Goal: Information Seeking & Learning: Understand process/instructions

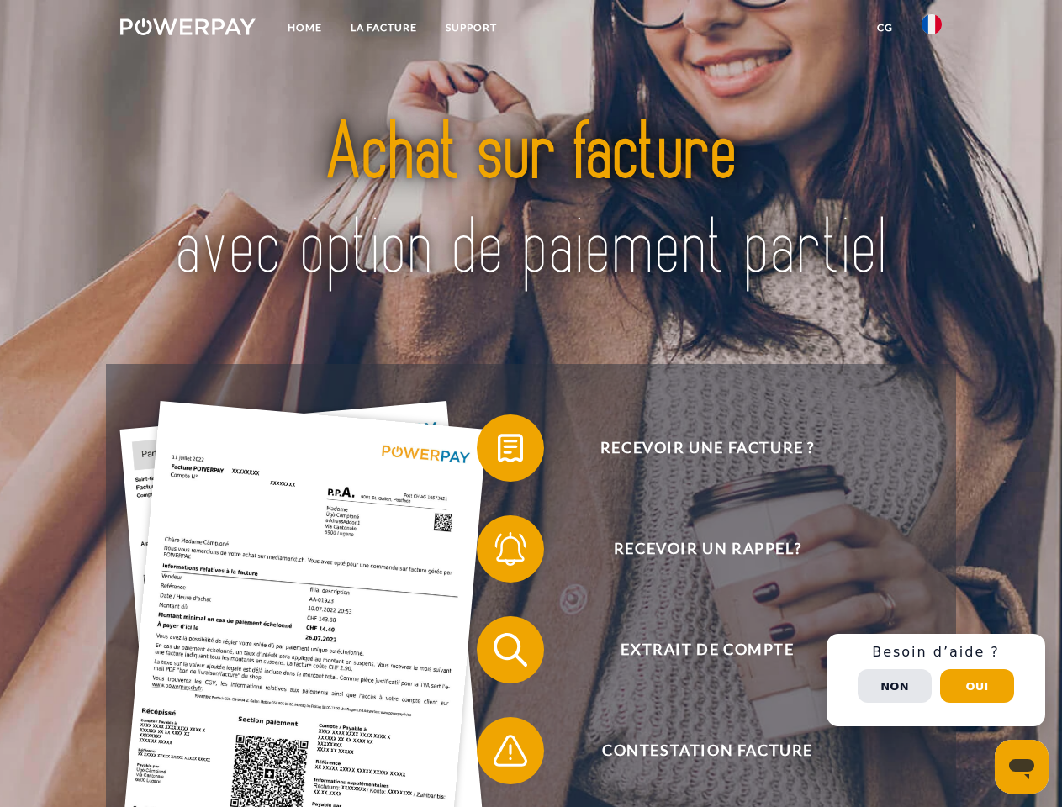
click at [187, 29] on img at bounding box center [187, 26] width 135 height 17
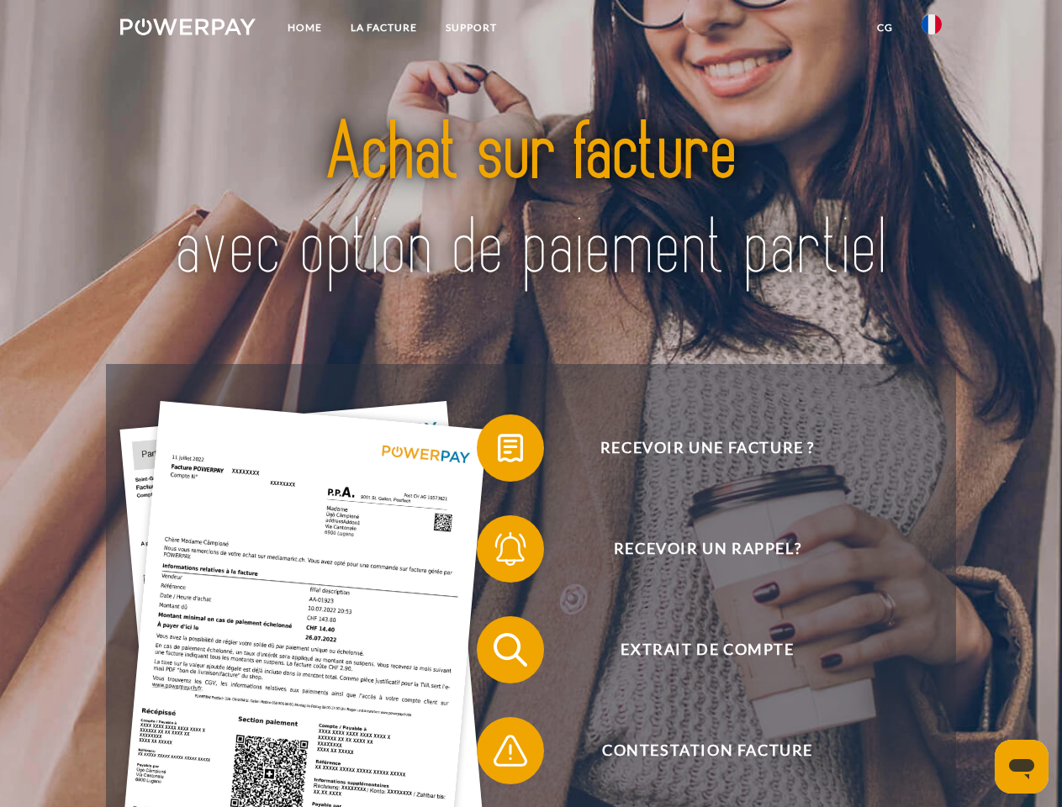
click at [931, 29] on img at bounding box center [931, 24] width 20 height 20
click at [884, 28] on link "CG" at bounding box center [884, 28] width 45 height 30
click at [498, 451] on span at bounding box center [485, 448] width 84 height 84
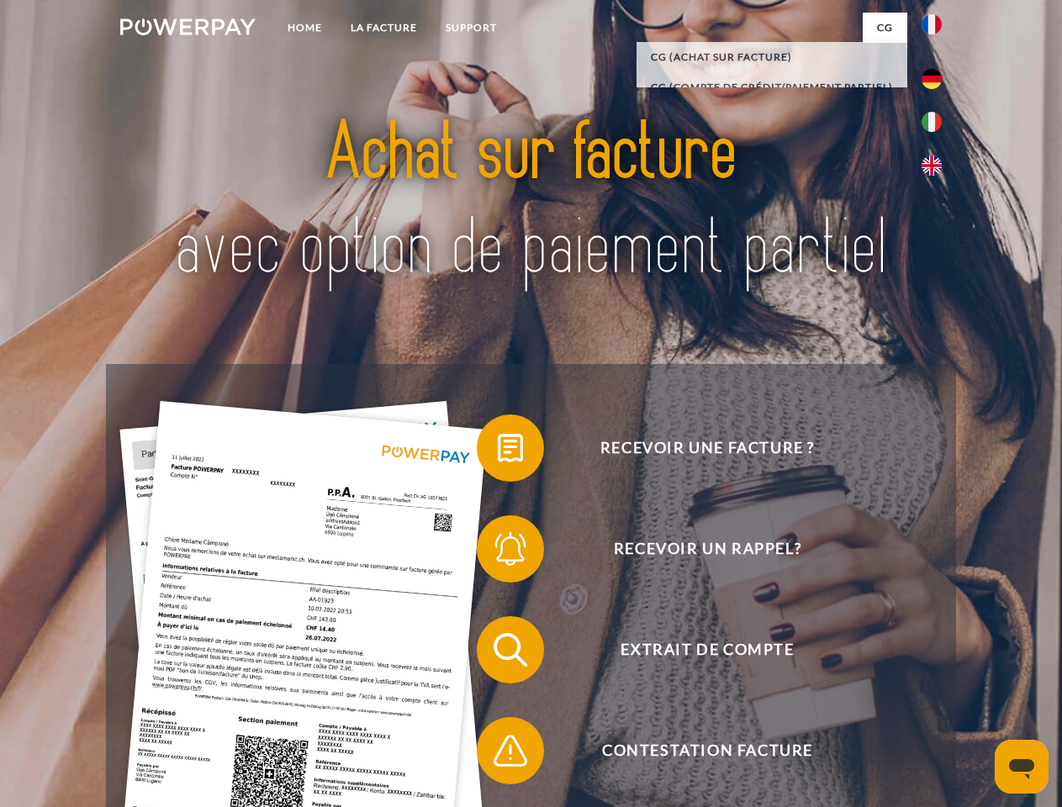
click at [498, 552] on span at bounding box center [485, 549] width 84 height 84
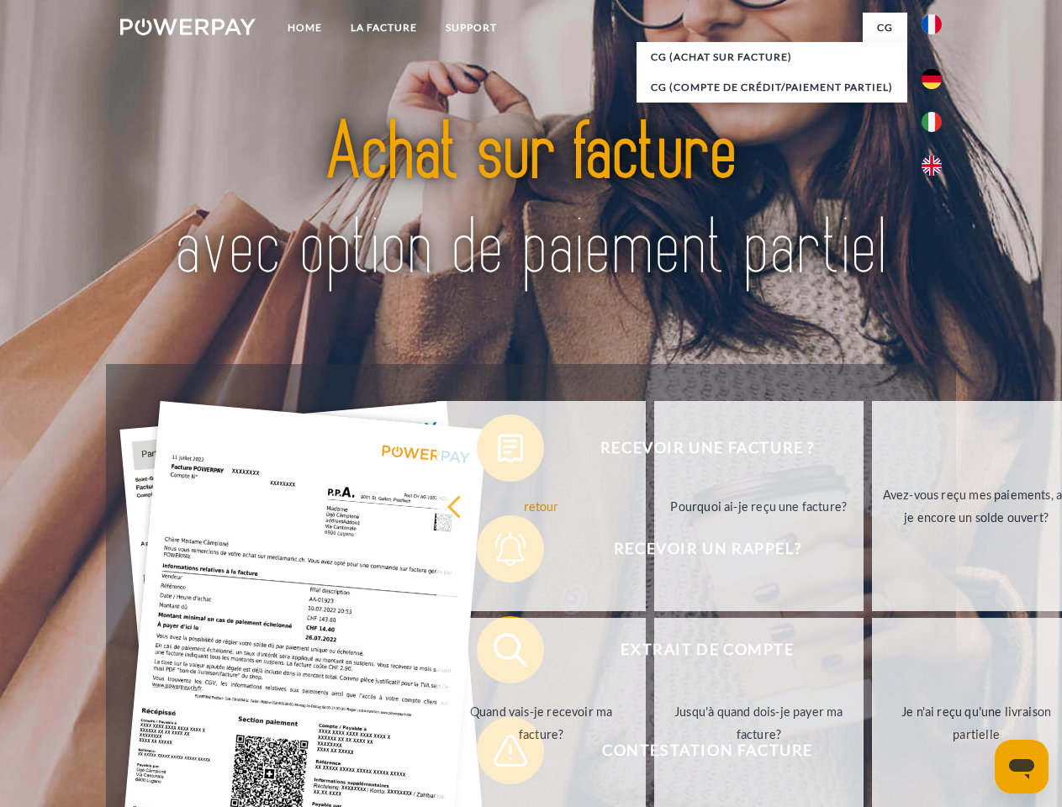
click at [654, 653] on link "Jusqu'à quand dois-je payer ma facture?" at bounding box center [758, 723] width 209 height 210
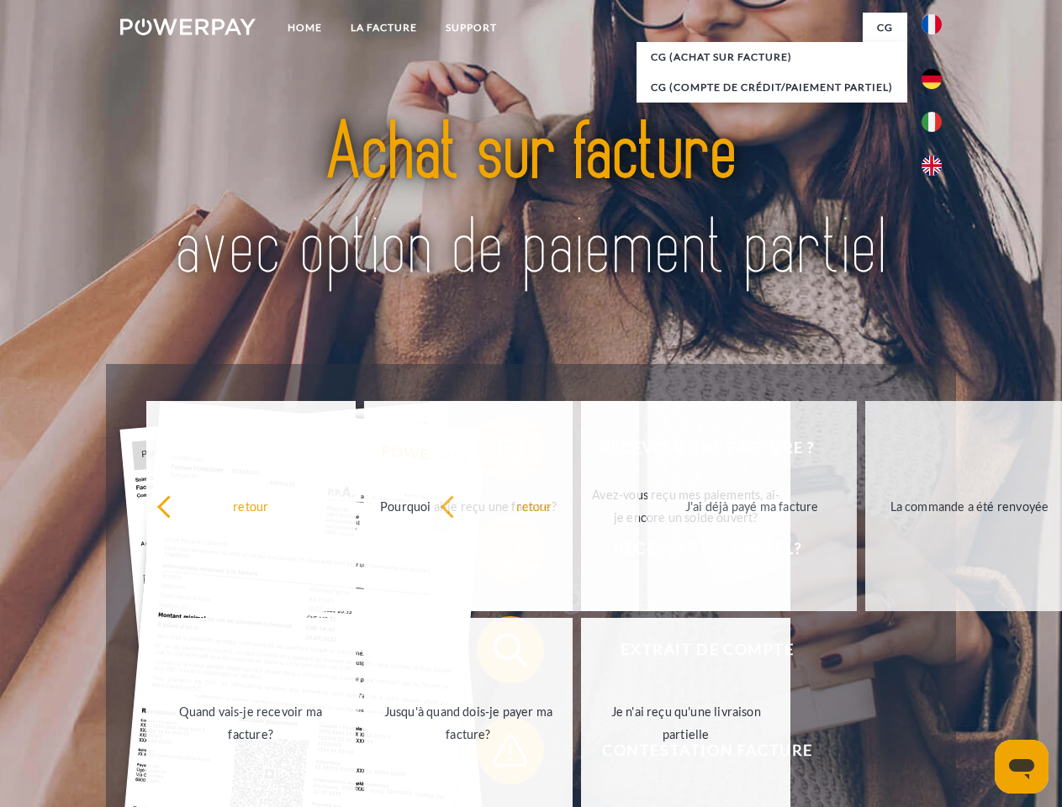
click at [498, 754] on span at bounding box center [485, 751] width 84 height 84
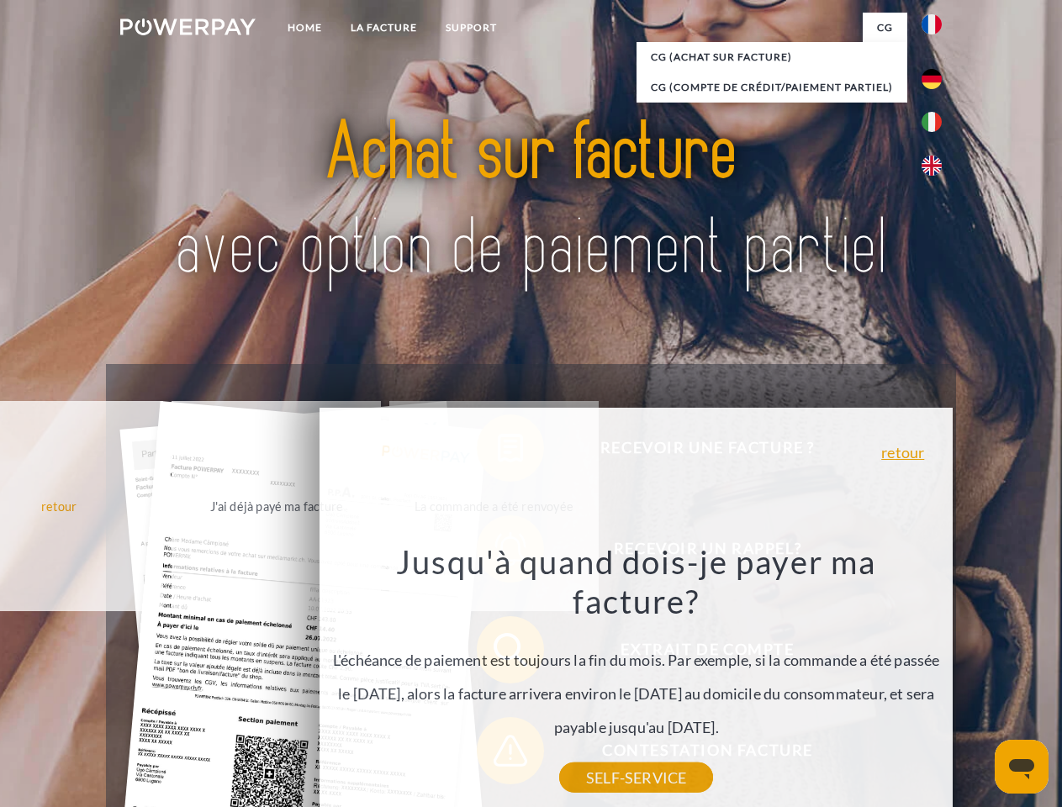
click at [936, 680] on div "Recevoir une facture ? Recevoir un rappel? Extrait de compte retour" at bounding box center [530, 700] width 849 height 672
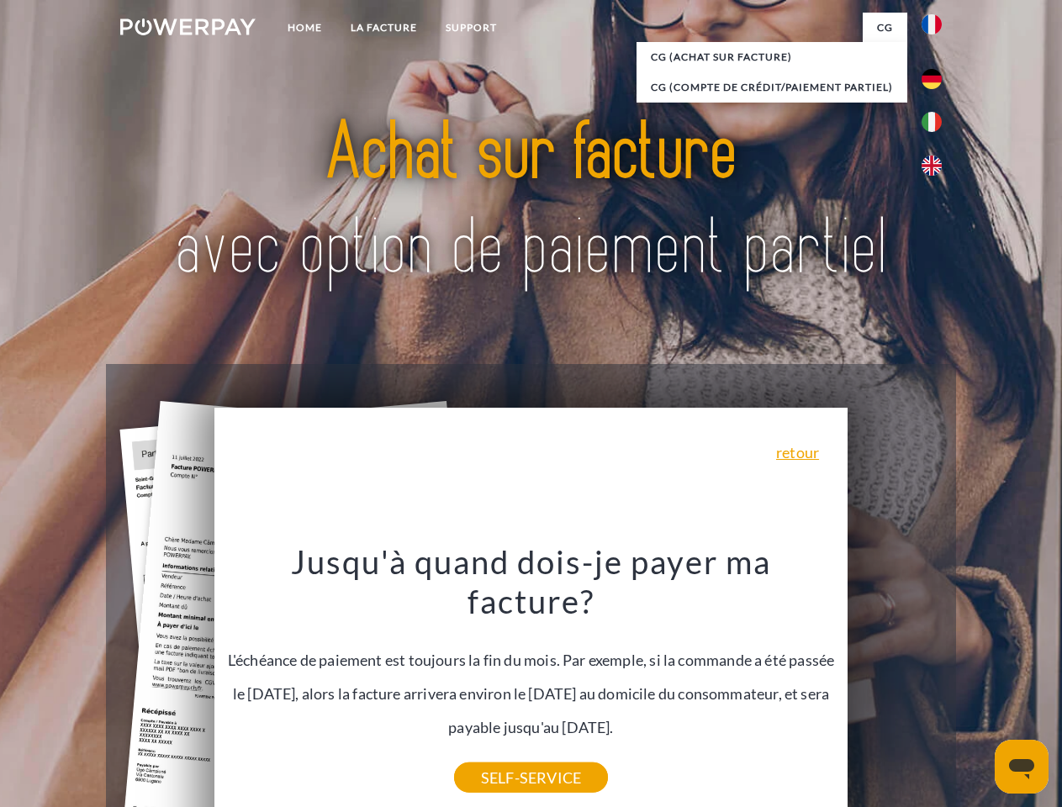
click at [894, 683] on span "Extrait de compte" at bounding box center [707, 649] width 412 height 67
click at [977, 686] on header "Home LA FACTURE Support" at bounding box center [531, 580] width 1062 height 1161
